Goal: Information Seeking & Learning: Learn about a topic

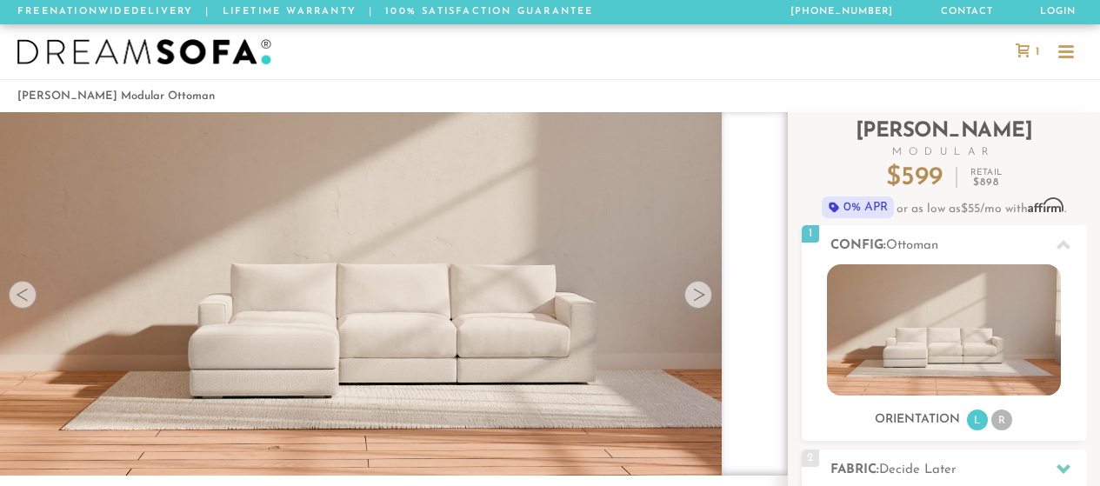
scroll to position [22290, 1087]
click at [695, 294] on div at bounding box center [698, 295] width 28 height 28
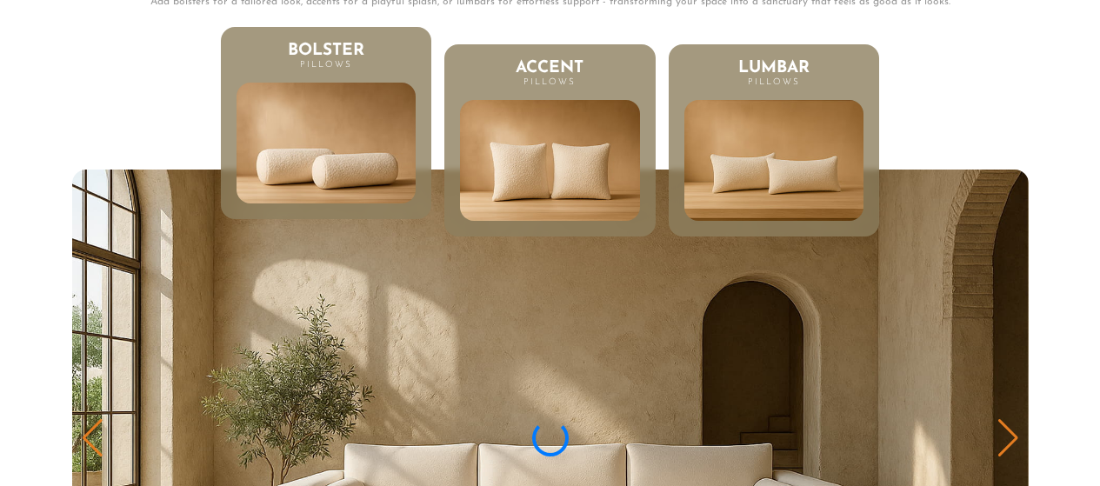
scroll to position [7897, 0]
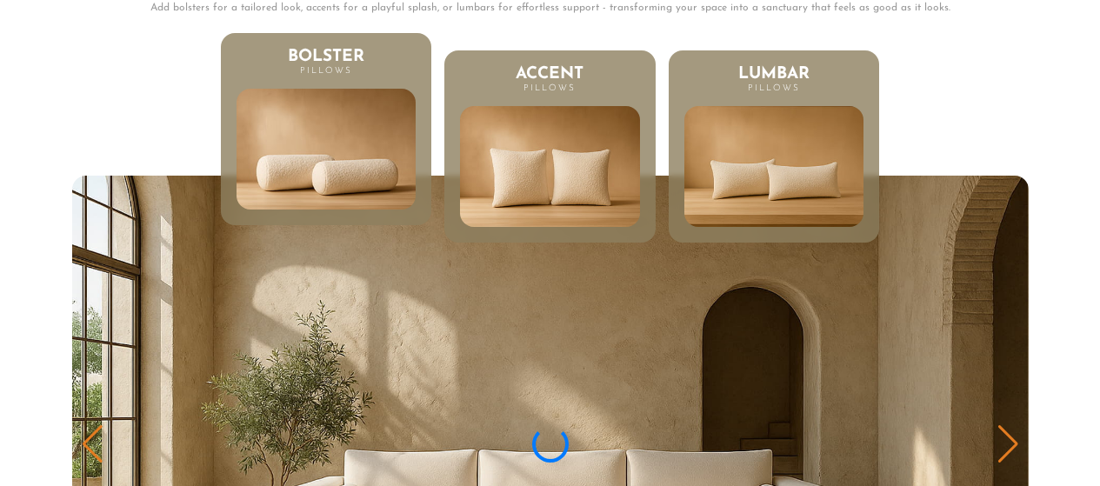
click at [324, 190] on img at bounding box center [325, 148] width 215 height 145
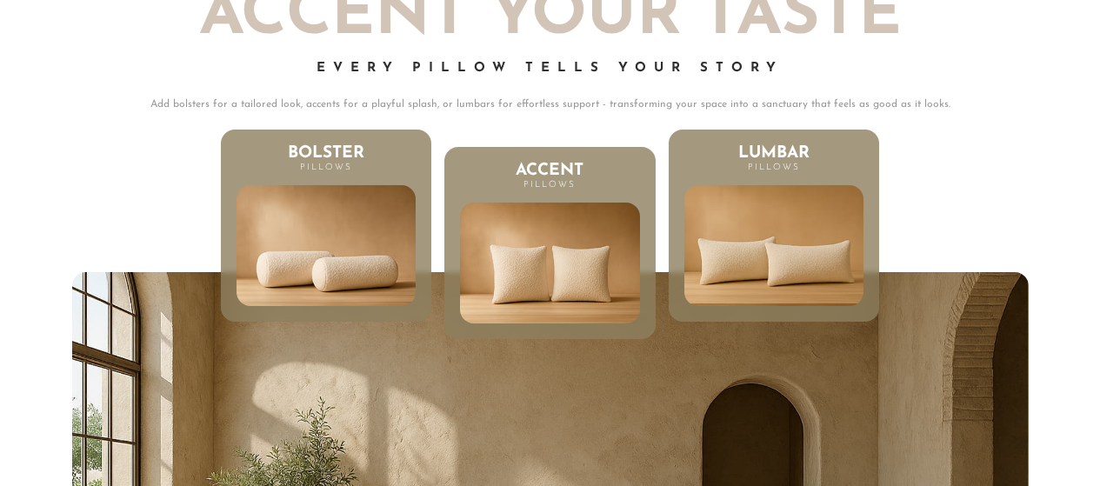
scroll to position [22290, 1087]
click at [818, 290] on img at bounding box center [774, 245] width 215 height 145
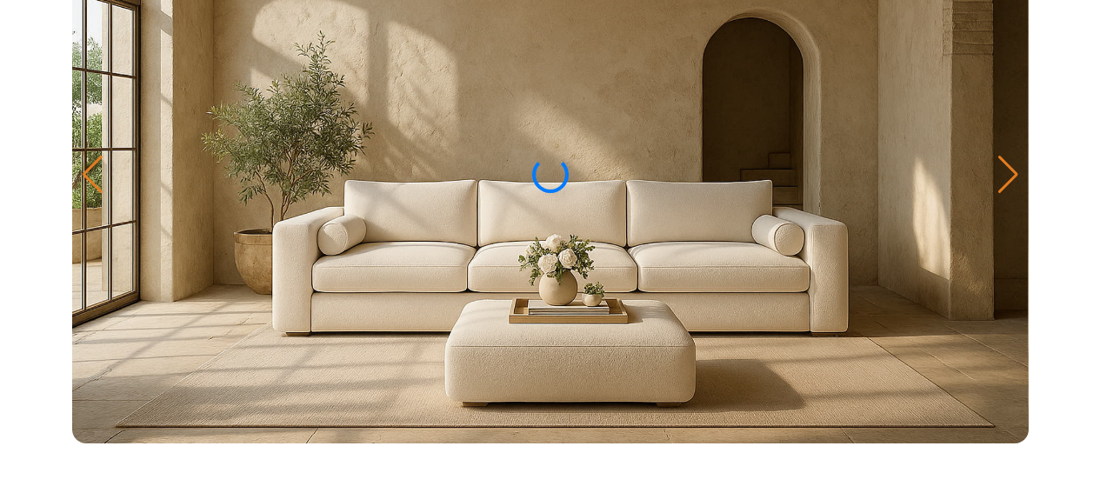
scroll to position [8167, 0]
click at [1006, 184] on div at bounding box center [1007, 174] width 23 height 38
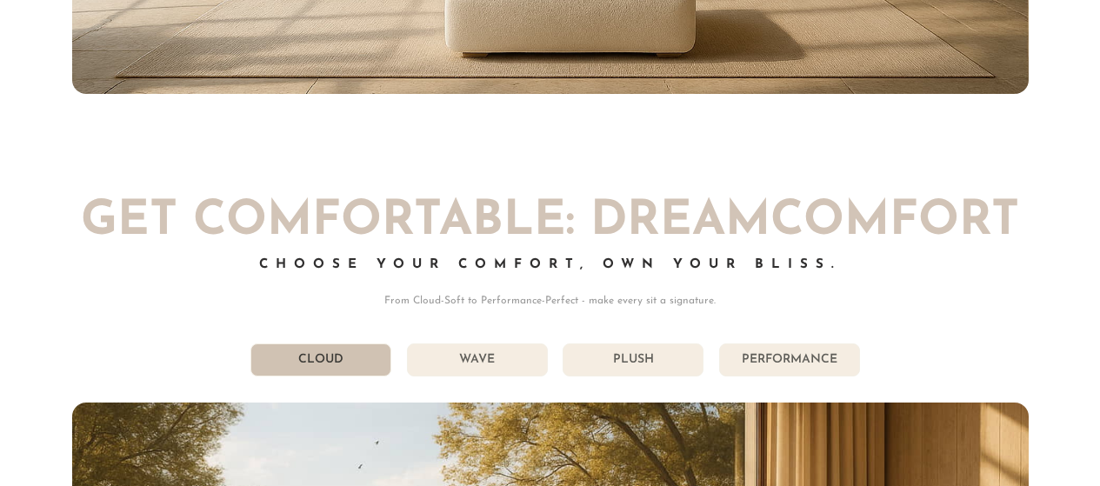
scroll to position [8513, 0]
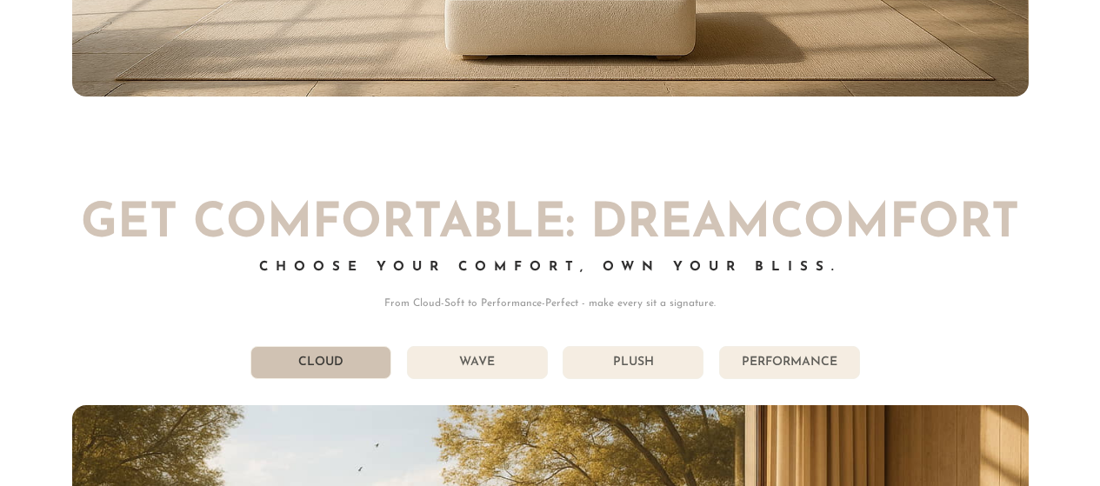
click at [487, 379] on li "Wave" at bounding box center [477, 362] width 141 height 33
click at [787, 369] on li "Performance" at bounding box center [789, 362] width 141 height 33
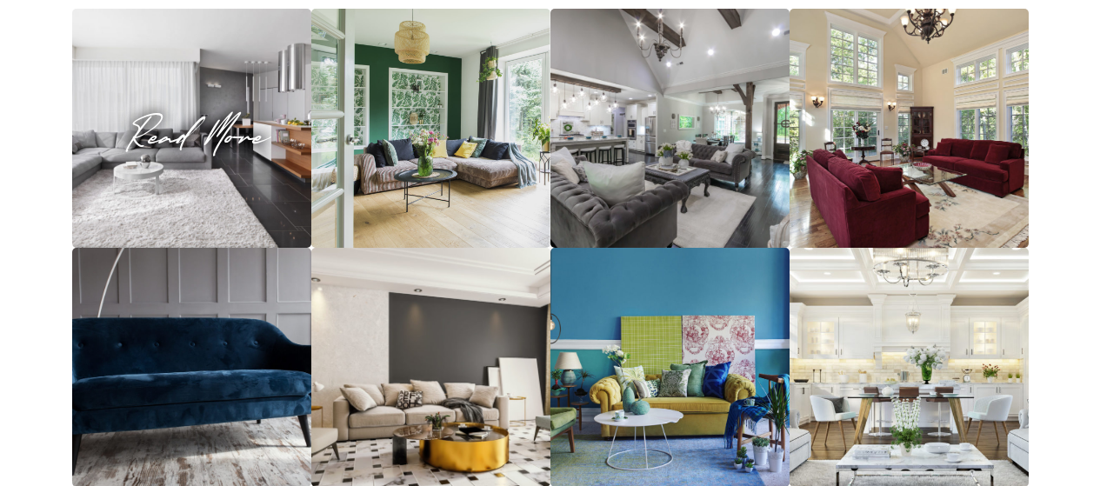
scroll to position [18257, 0]
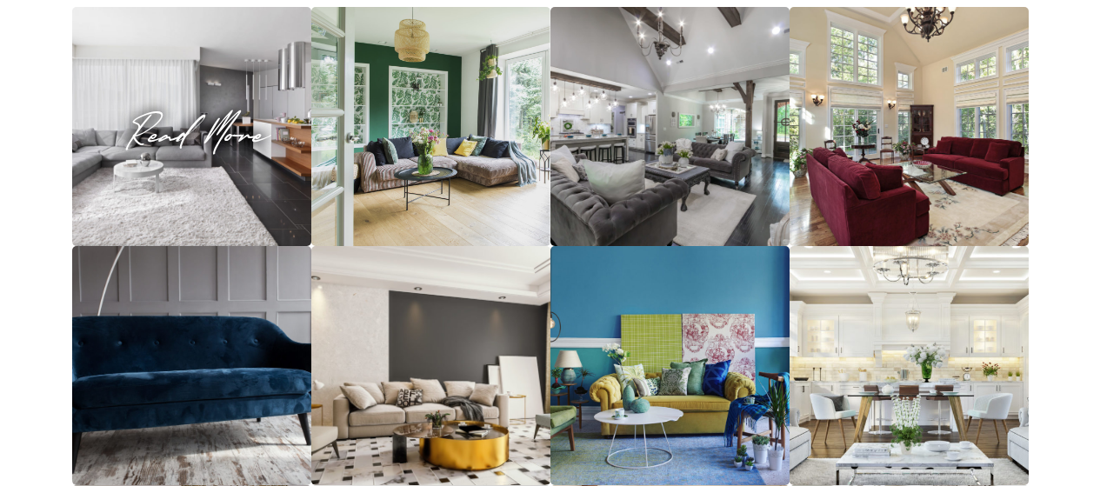
click at [151, 184] on img at bounding box center [191, 126] width 359 height 239
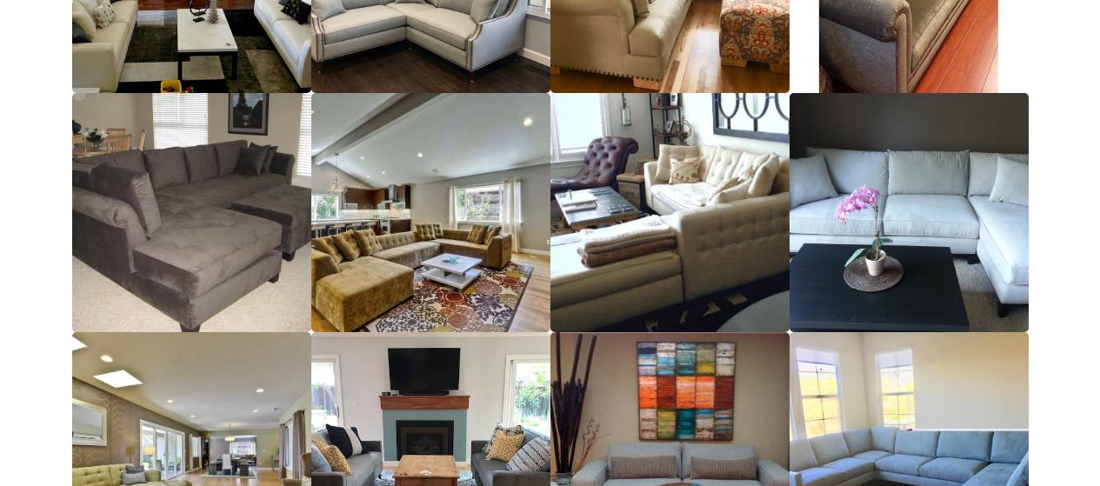
scroll to position [19614, 0]
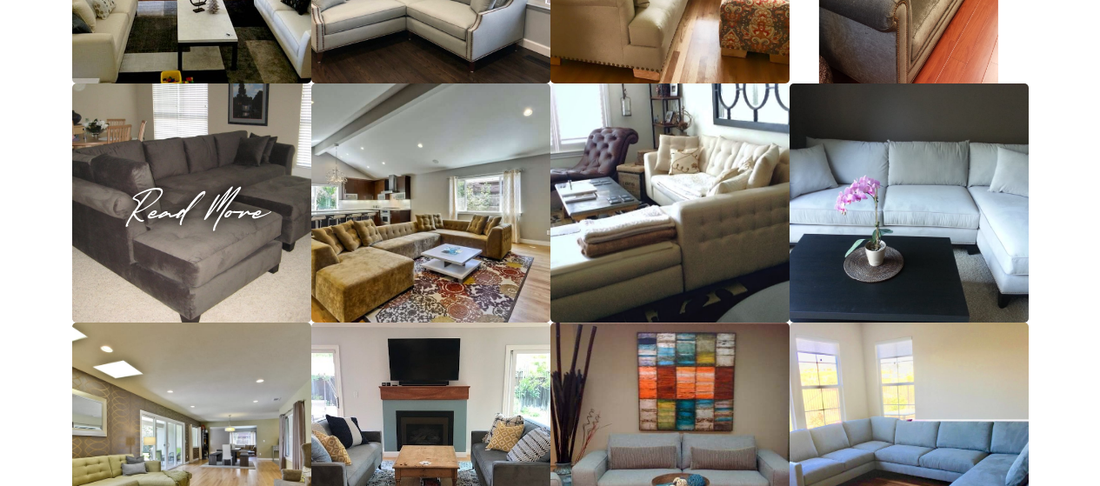
click at [161, 215] on span "Read More" at bounding box center [191, 202] width 239 height 23
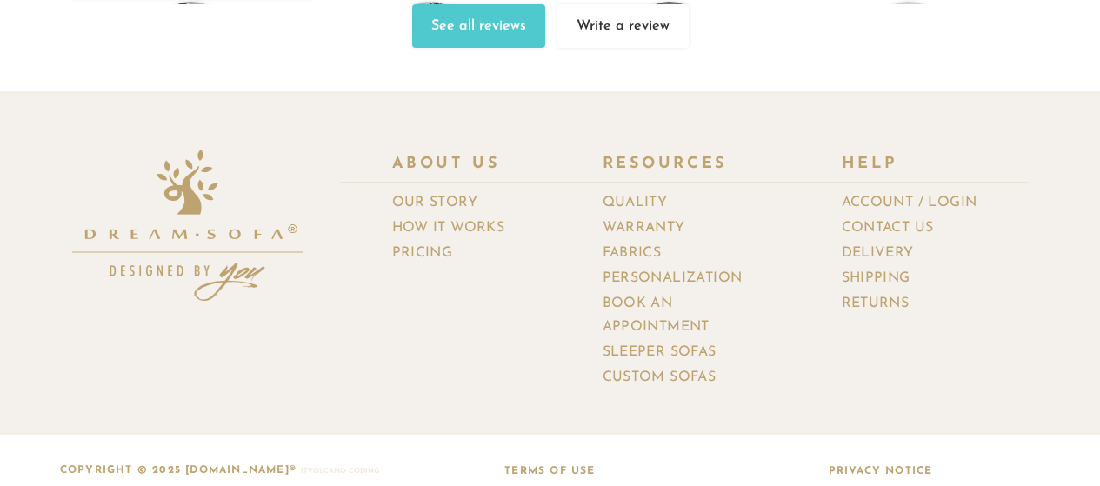
scroll to position [21817, 0]
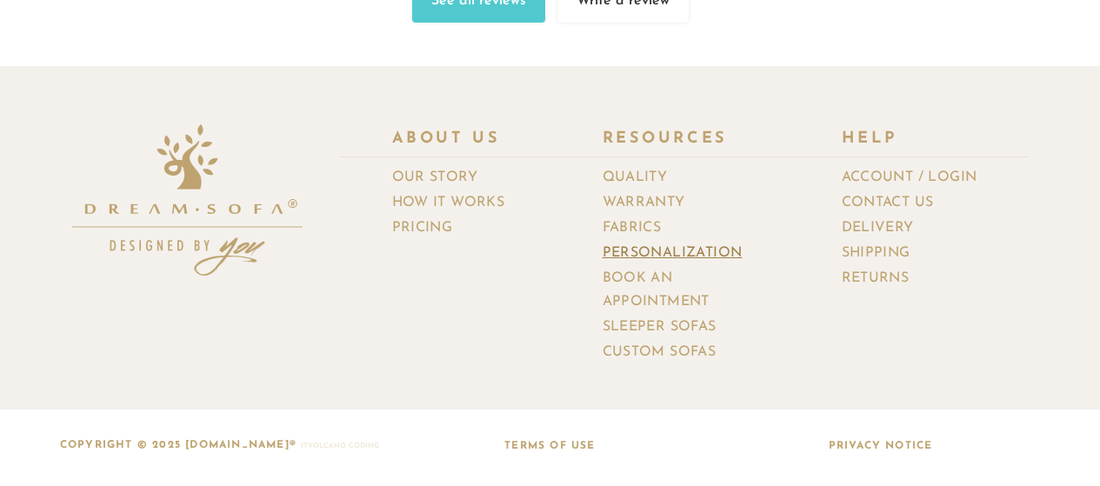
click at [629, 258] on link "Personalization" at bounding box center [678, 253] width 153 height 25
